Goal: Task Accomplishment & Management: Use online tool/utility

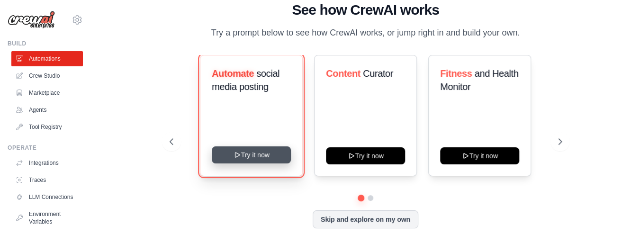
click at [252, 157] on button "Try it now" at bounding box center [251, 154] width 79 height 17
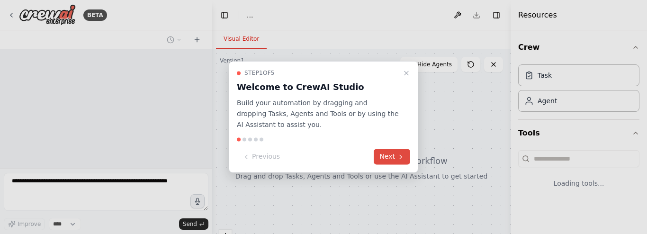
select select "****"
click at [403, 155] on icon at bounding box center [401, 157] width 8 height 8
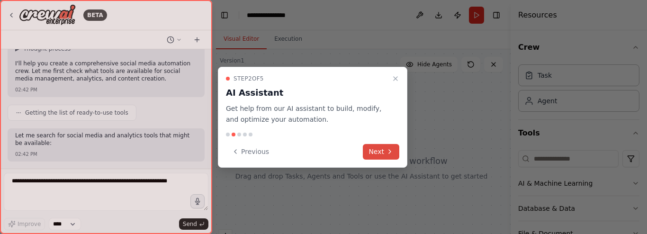
scroll to position [298, 0]
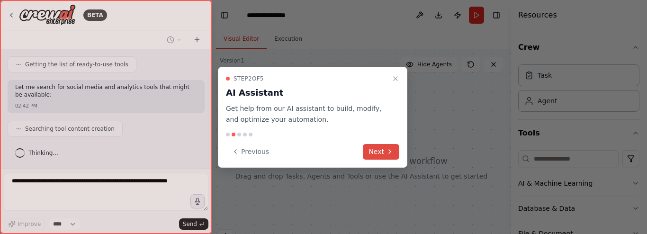
click at [379, 153] on button "Next" at bounding box center [381, 152] width 36 height 16
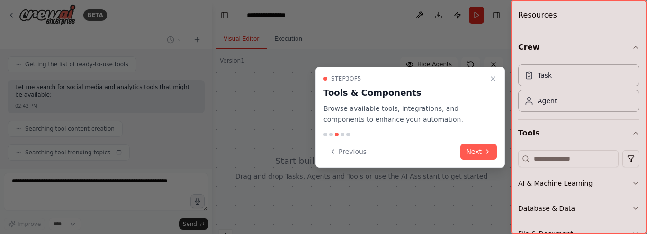
scroll to position [322, 0]
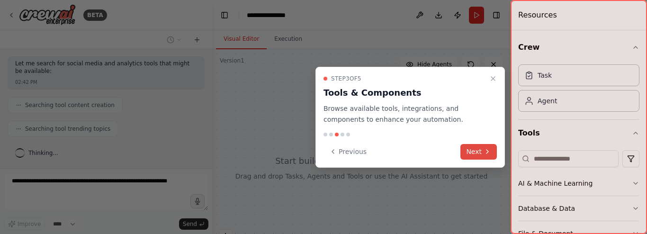
click at [489, 146] on button "Next" at bounding box center [479, 152] width 36 height 16
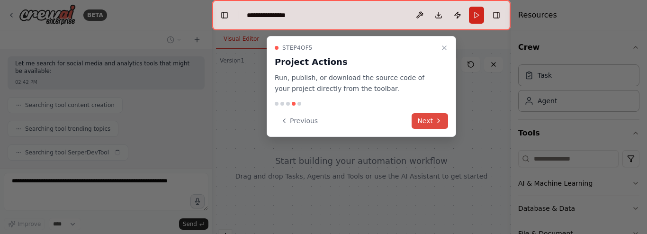
scroll to position [346, 0]
click at [430, 123] on button "Next" at bounding box center [430, 121] width 36 height 16
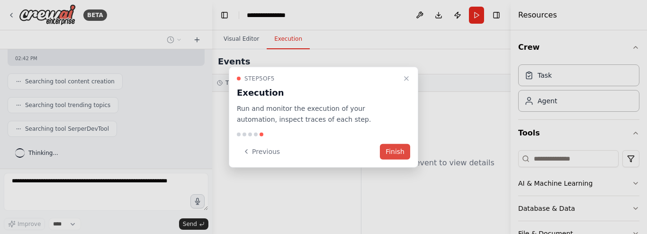
click at [389, 147] on button "Finish" at bounding box center [395, 152] width 30 height 16
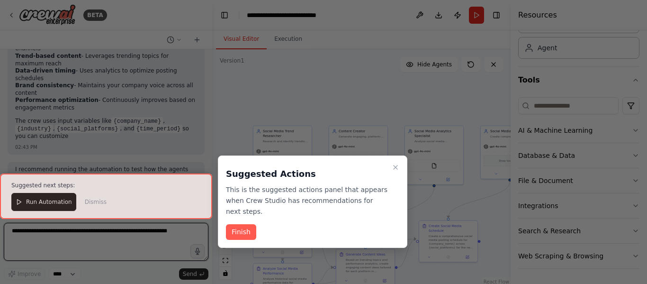
scroll to position [1059, 0]
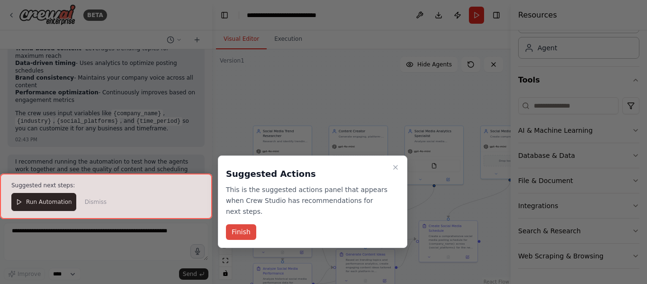
click at [243, 224] on button "Finish" at bounding box center [241, 232] width 30 height 16
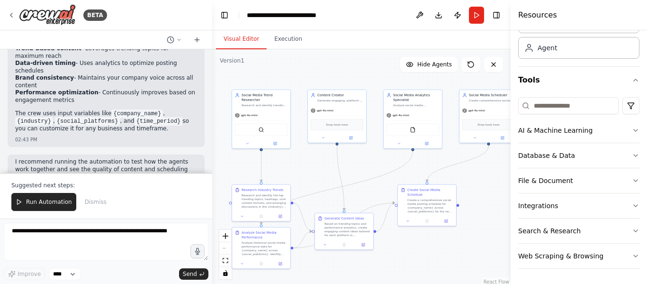
drag, startPoint x: 295, startPoint y: 90, endPoint x: 273, endPoint y: 55, distance: 41.7
click at [273, 55] on div ".deletable-edge-delete-btn { width: 20px; height: 20px; border: 0px solid #ffff…" at bounding box center [361, 167] width 298 height 237
click at [565, 182] on div "File & Document" at bounding box center [545, 180] width 55 height 9
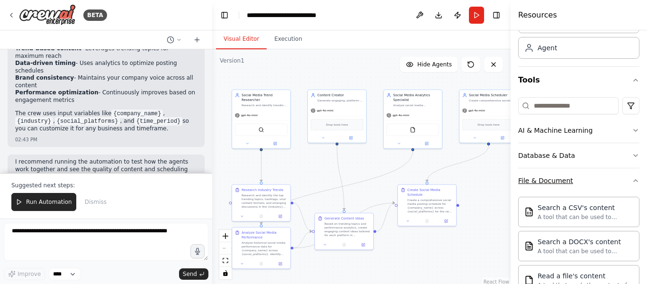
scroll to position [334, 0]
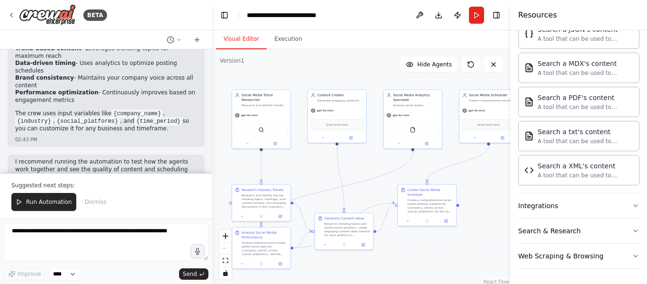
click at [6, 10] on div "BETA" at bounding box center [106, 15] width 212 height 30
click at [2, 18] on div "BETA Create a crew that schedules and publishes social media content across mul…" at bounding box center [106, 142] width 212 height 284
click at [13, 15] on icon at bounding box center [12, 15] width 8 height 8
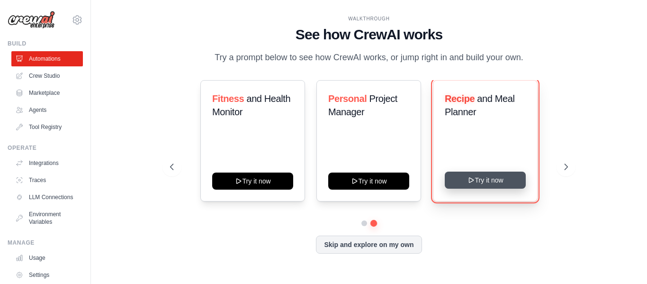
click at [498, 183] on button "Try it now" at bounding box center [485, 180] width 81 height 17
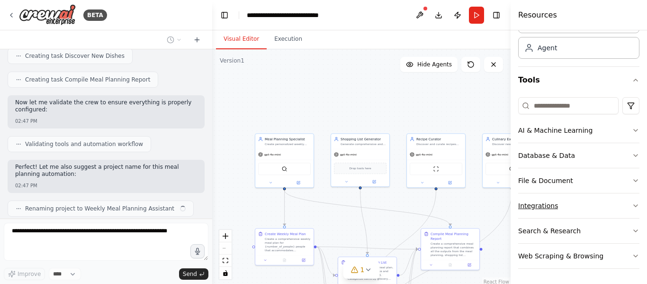
scroll to position [650, 0]
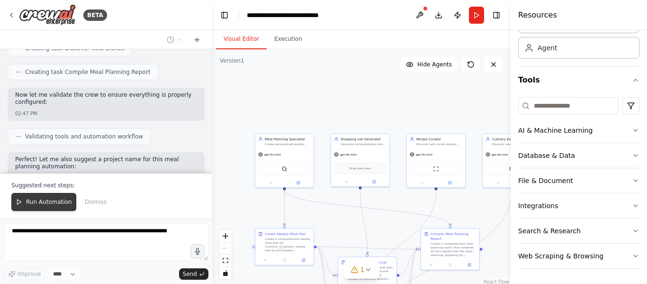
click at [59, 201] on span "Run Automation" at bounding box center [49, 202] width 46 height 8
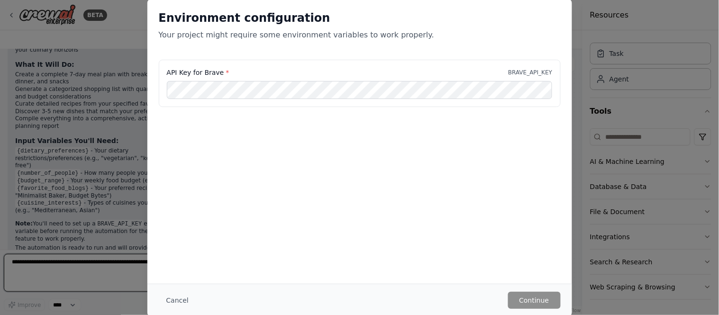
scroll to position [930, 0]
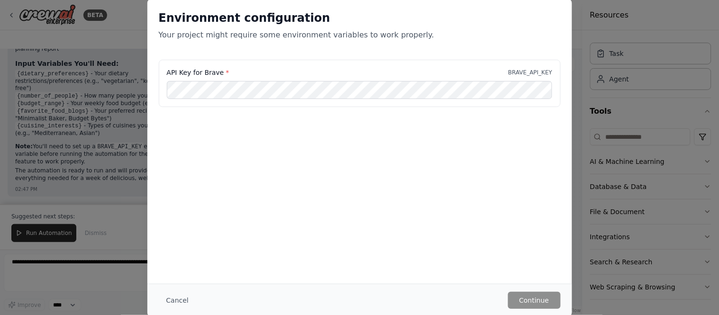
click at [113, 136] on div "Environment configuration Your project might require some environment variables…" at bounding box center [359, 157] width 719 height 315
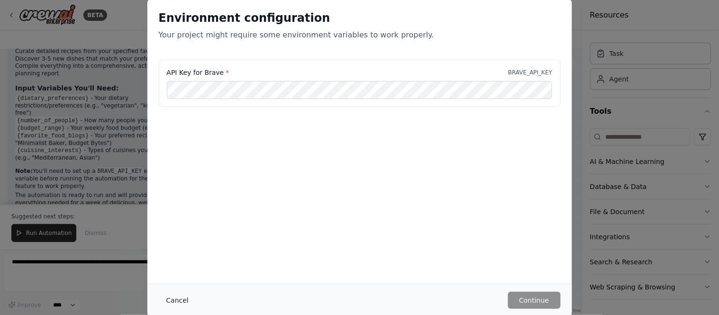
click at [179, 283] on button "Cancel" at bounding box center [177, 300] width 37 height 17
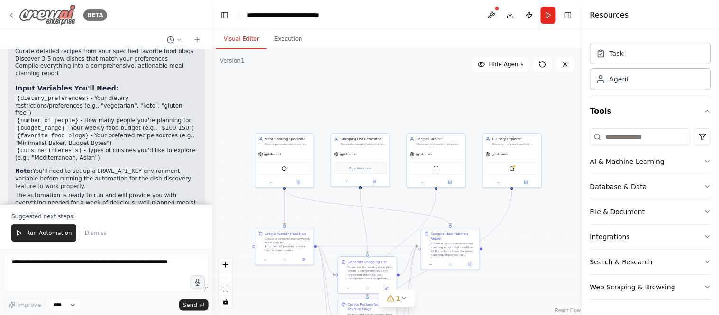
click at [8, 17] on icon at bounding box center [12, 15] width 8 height 8
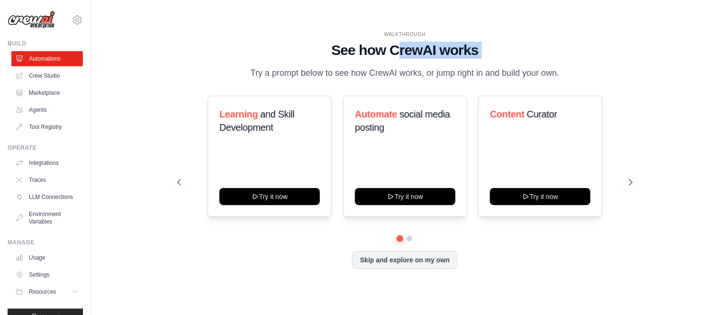
drag, startPoint x: 244, startPoint y: 71, endPoint x: 395, endPoint y: 61, distance: 151.0
click at [397, 59] on div "WALKTHROUGH See how [PERSON_NAME] works Try a prompt below to see how [PERSON_N…" at bounding box center [404, 55] width 455 height 49
click at [513, 259] on div "Skip and explore on my own" at bounding box center [404, 260] width 455 height 18
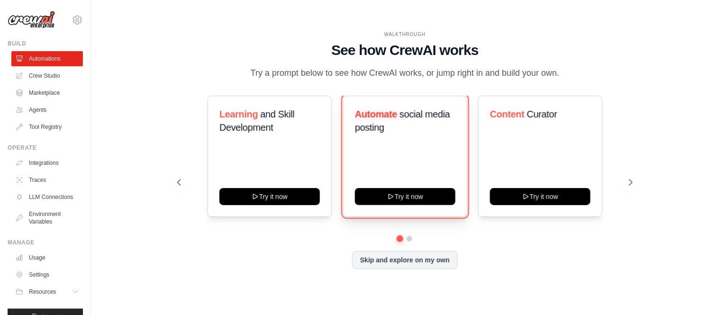
drag, startPoint x: 440, startPoint y: 192, endPoint x: 447, endPoint y: 188, distance: 8.5
click at [440, 191] on button "Try it now" at bounding box center [405, 196] width 100 height 17
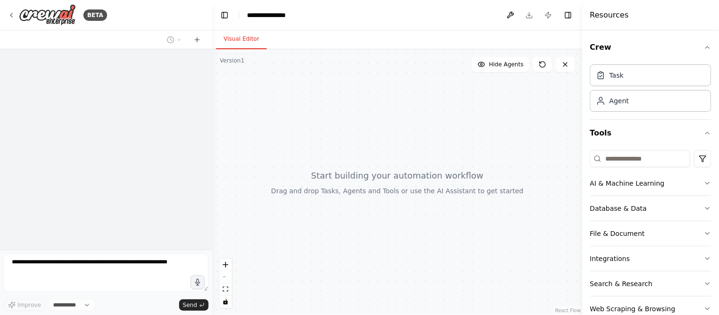
select select "****"
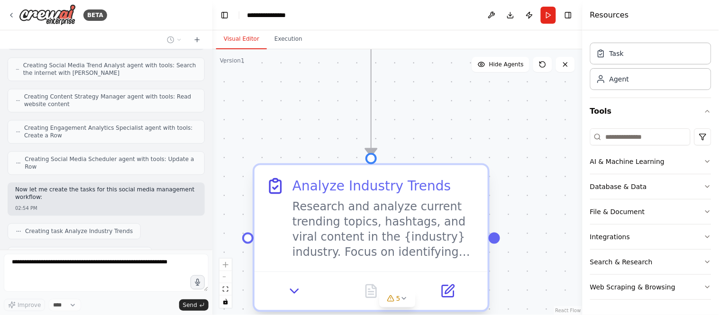
scroll to position [576, 0]
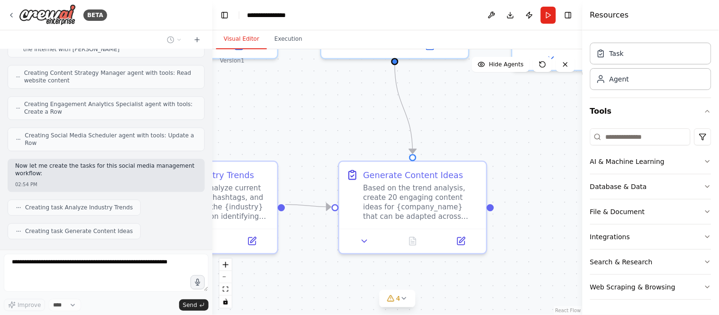
drag, startPoint x: 507, startPoint y: 301, endPoint x: 325, endPoint y: 261, distance: 186.7
click at [313, 272] on div ".deletable-edge-delete-btn { width: 20px; height: 20px; border: 0px solid #ffff…" at bounding box center [397, 182] width 370 height 266
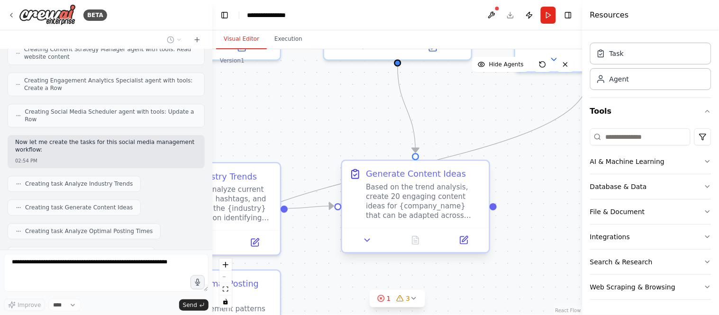
scroll to position [623, 0]
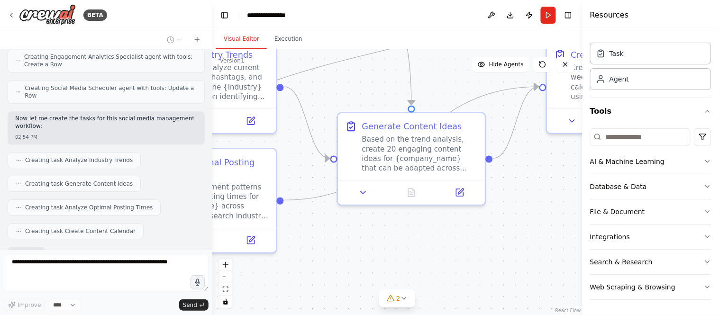
drag, startPoint x: 537, startPoint y: 268, endPoint x: 517, endPoint y: 154, distance: 115.1
click at [517, 154] on div ".deletable-edge-delete-btn { width: 20px; height: 20px; border: 0px solid #ffff…" at bounding box center [397, 182] width 370 height 266
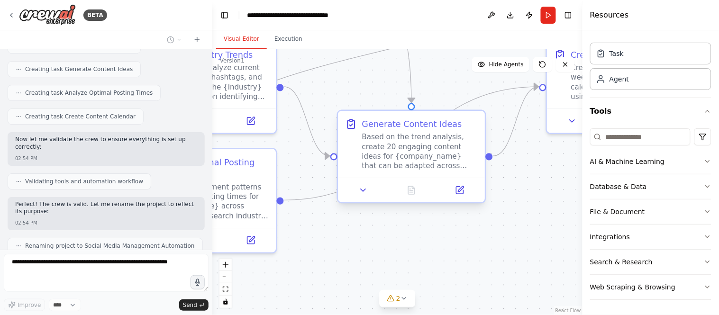
scroll to position [745, 0]
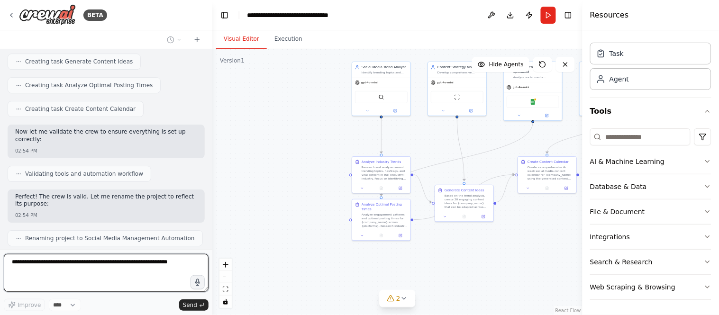
drag, startPoint x: 440, startPoint y: 120, endPoint x: 429, endPoint y: 144, distance: 25.9
click at [429, 144] on div ".deletable-edge-delete-btn { width: 20px; height: 20px; border: 0px solid #ffff…" at bounding box center [397, 182] width 370 height 266
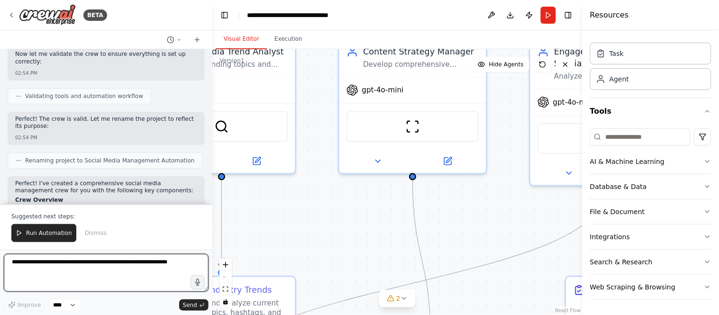
scroll to position [831, 0]
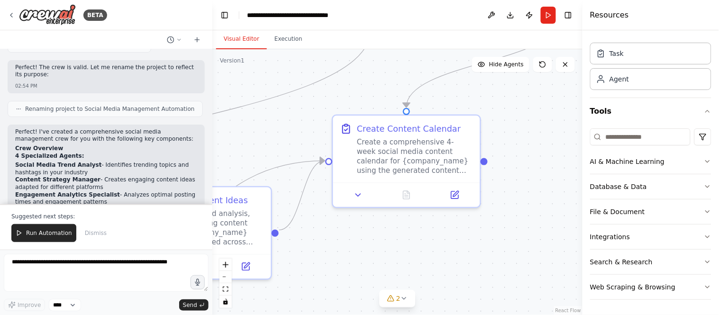
drag, startPoint x: 520, startPoint y: 266, endPoint x: 349, endPoint y: 229, distance: 175.4
click at [349, 229] on div ".deletable-edge-delete-btn { width: 20px; height: 20px; border: 0px solid #ffff…" at bounding box center [397, 182] width 370 height 266
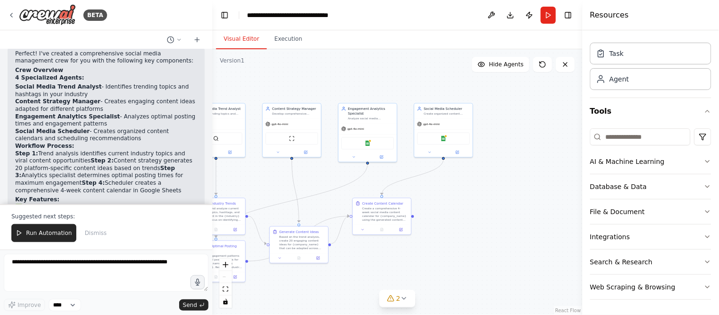
scroll to position [960, 0]
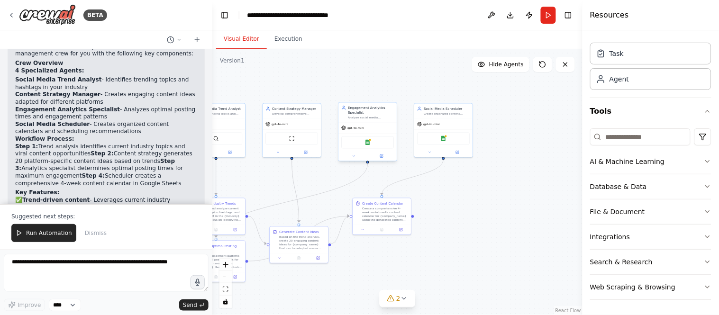
drag, startPoint x: 510, startPoint y: 124, endPoint x: 382, endPoint y: 140, distance: 128.9
click at [417, 172] on div ".deletable-edge-delete-btn { width: 20px; height: 20px; border: 0px solid #ffff…" at bounding box center [397, 182] width 370 height 266
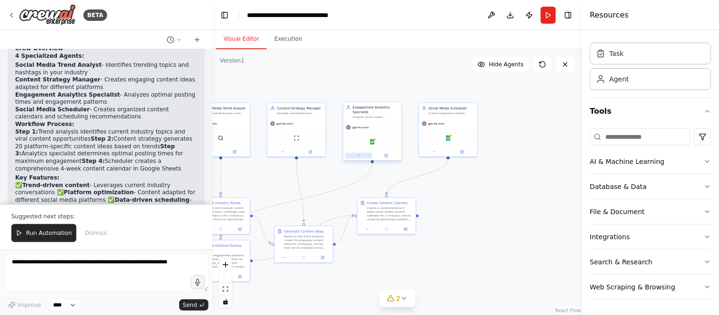
scroll to position [982, 0]
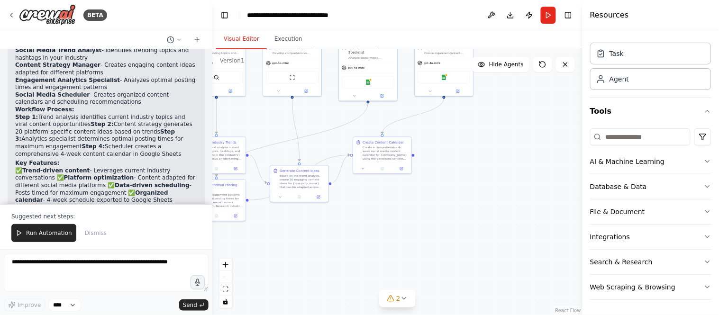
drag, startPoint x: 470, startPoint y: 211, endPoint x: 466, endPoint y: 151, distance: 60.8
click at [466, 151] on div ".deletable-edge-delete-btn { width: 20px; height: 20px; border: 0px solid #ffff…" at bounding box center [397, 182] width 370 height 266
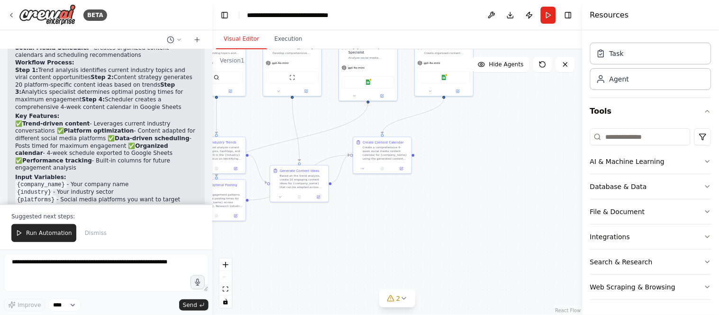
scroll to position [1044, 0]
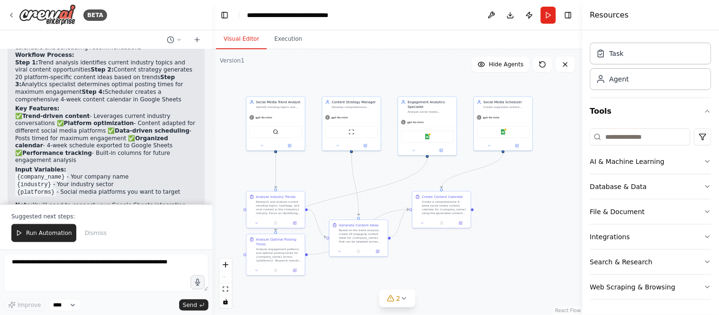
drag, startPoint x: 446, startPoint y: 127, endPoint x: 504, endPoint y: 182, distance: 80.4
click at [504, 182] on div ".deletable-edge-delete-btn { width: 20px; height: 20px; border: 0px solid #ffff…" at bounding box center [397, 182] width 370 height 266
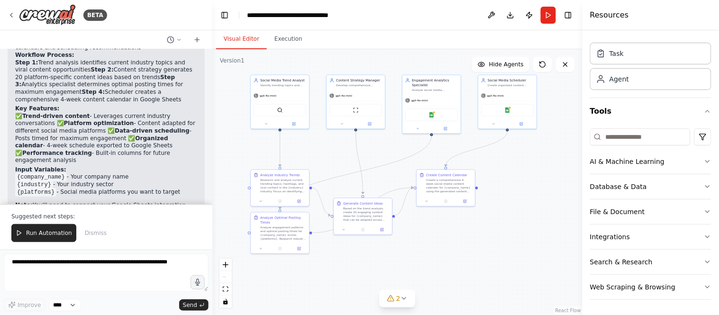
drag, startPoint x: 444, startPoint y: 263, endPoint x: 449, endPoint y: 240, distance: 23.3
click at [449, 240] on div ".deletable-edge-delete-btn { width: 20px; height: 20px; border: 0px solid #ffff…" at bounding box center [397, 182] width 370 height 266
